Goal: Task Accomplishment & Management: Manage account settings

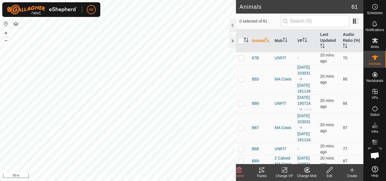
scroll to position [330, 0]
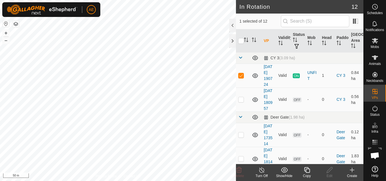
click at [263, 172] on icon at bounding box center [261, 170] width 7 height 7
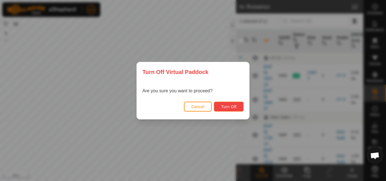
click at [233, 106] on span "Turn Off" at bounding box center [229, 107] width 16 height 5
click at [223, 25] on div "Turn Off Virtual Paddock Are you sure you want to proceed? Cancel Turn Off" at bounding box center [193, 90] width 386 height 181
click at [202, 108] on span "Cancel" at bounding box center [197, 107] width 13 height 5
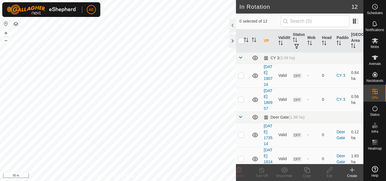
checkbox input "true"
checkbox input "false"
checkbox input "true"
checkbox input "false"
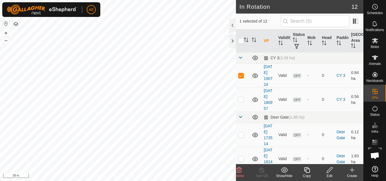
click at [241, 173] on icon at bounding box center [239, 170] width 7 height 7
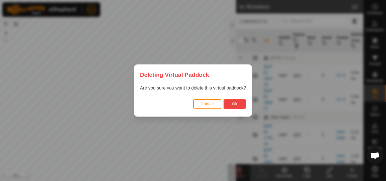
click at [237, 106] on span "Ok" at bounding box center [234, 104] width 5 height 5
checkbox input "false"
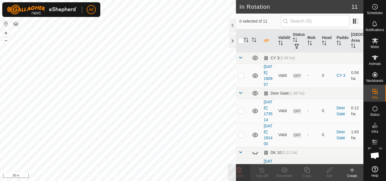
checkbox input "true"
click at [260, 173] on icon at bounding box center [261, 170] width 7 height 7
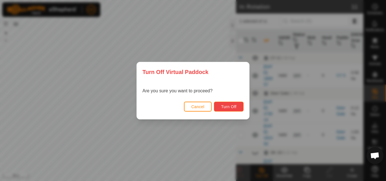
click at [230, 110] on button "Turn Off" at bounding box center [229, 107] width 30 height 10
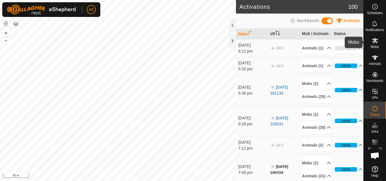
click at [376, 45] on span "Mobs" at bounding box center [375, 46] width 8 height 3
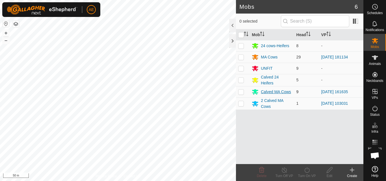
click at [280, 94] on div "Calved MA Cows" at bounding box center [276, 92] width 30 height 6
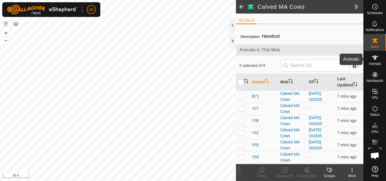
click at [375, 63] on span "Animals" at bounding box center [375, 63] width 12 height 3
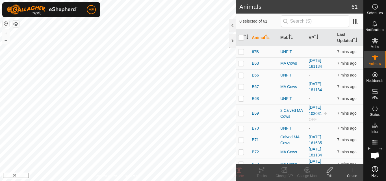
click at [242, 99] on p-checkbox at bounding box center [241, 98] width 6 height 5
click at [284, 172] on icon at bounding box center [284, 170] width 7 height 7
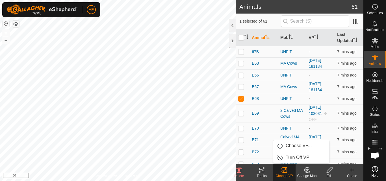
click at [310, 172] on icon at bounding box center [308, 171] width 1 height 1
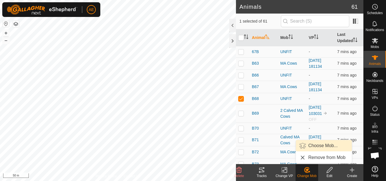
click at [318, 148] on link "Choose Mob..." at bounding box center [324, 145] width 56 height 11
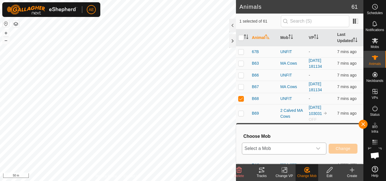
click at [319, 148] on icon "dropdown trigger" at bounding box center [318, 148] width 5 height 5
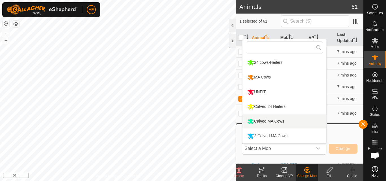
click at [283, 122] on li "Calved MA Cows" at bounding box center [285, 122] width 84 height 14
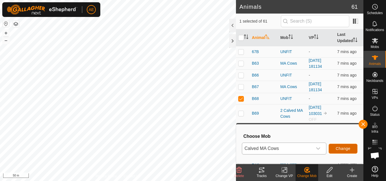
click at [343, 150] on span "Change" at bounding box center [343, 148] width 15 height 5
checkbox input "false"
